Goal: Task Accomplishment & Management: Complete application form

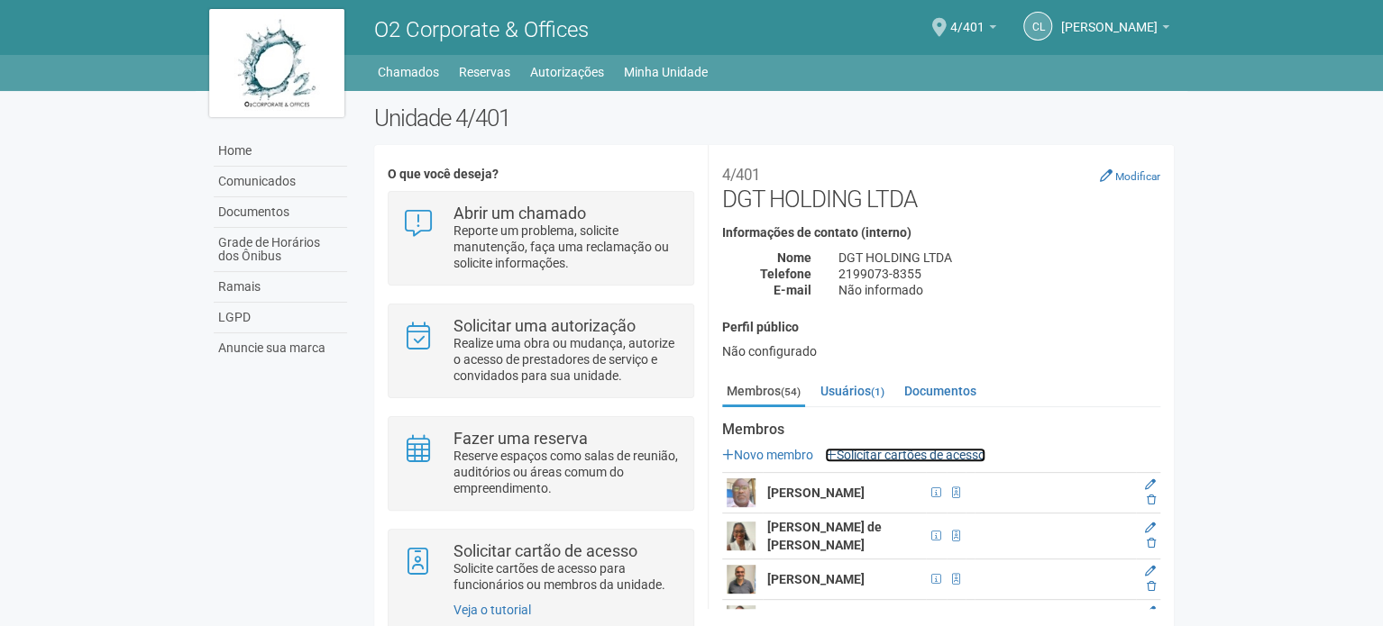
click at [908, 452] on link "Solicitar cartões de acesso" at bounding box center [905, 455] width 160 height 14
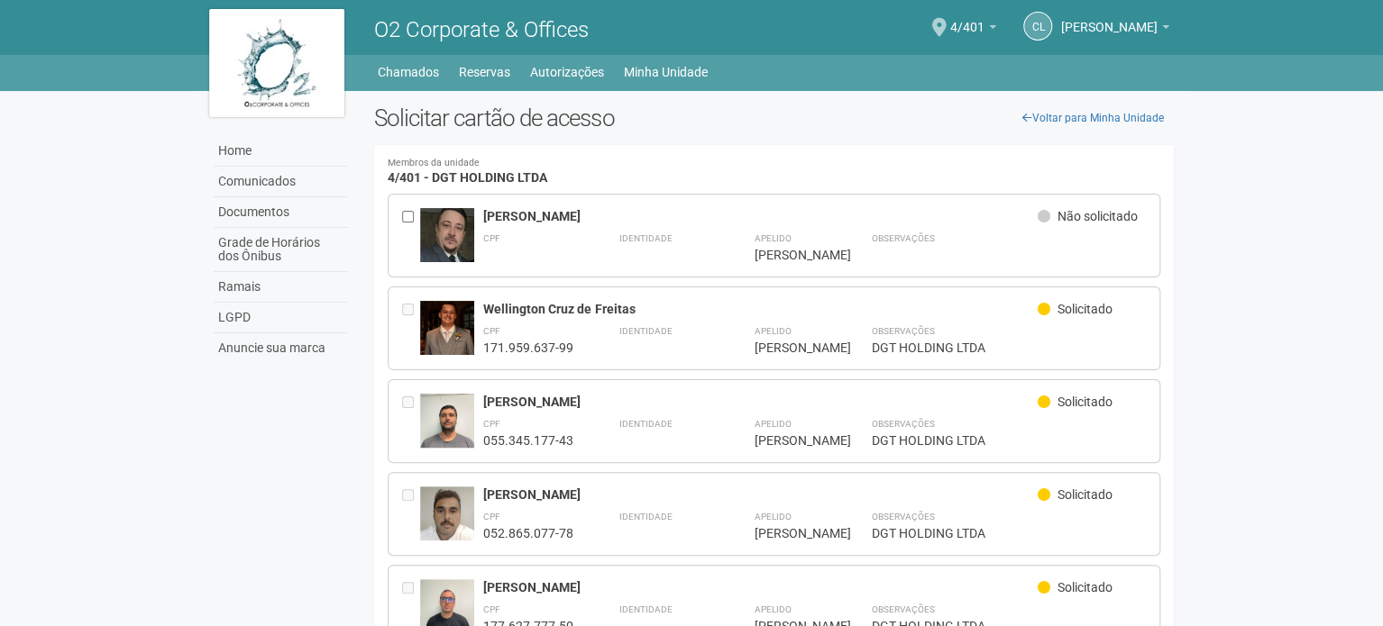
click at [407, 224] on div at bounding box center [411, 235] width 18 height 55
